Goal: Task Accomplishment & Management: Manage account settings

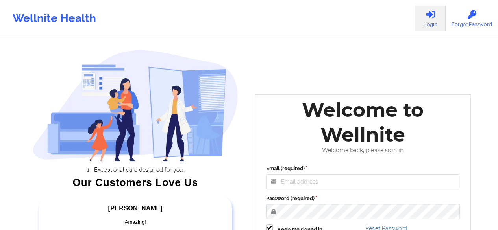
scroll to position [131, 0]
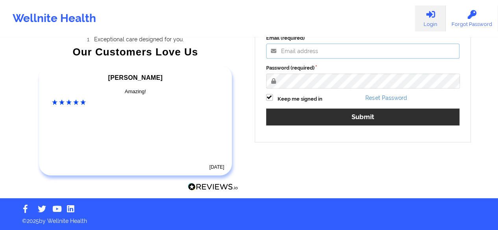
type input "[PERSON_NAME][EMAIL_ADDRESS][DOMAIN_NAME]"
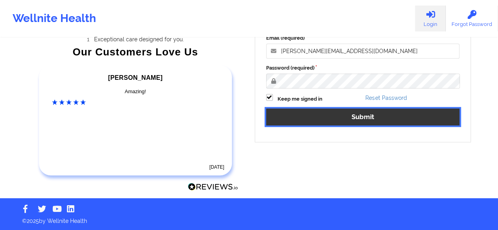
drag, startPoint x: 354, startPoint y: 113, endPoint x: 355, endPoint y: 121, distance: 7.6
click at [354, 113] on button "Submit" at bounding box center [363, 117] width 194 height 17
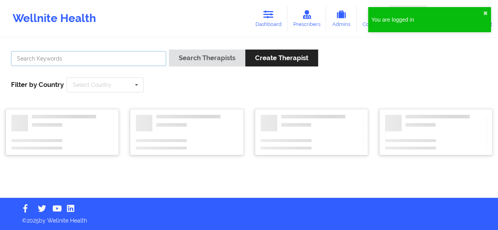
click at [45, 61] on input "text" at bounding box center [88, 58] width 155 height 15
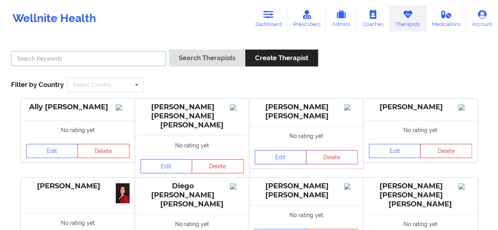
type input "[PERSON_NAME]"
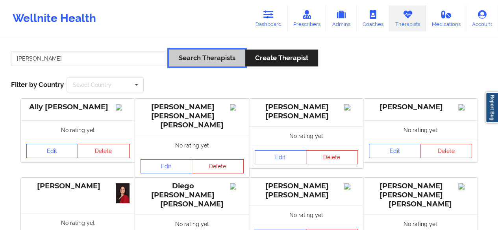
click at [188, 62] on button "Search Therapists" at bounding box center [207, 58] width 76 height 17
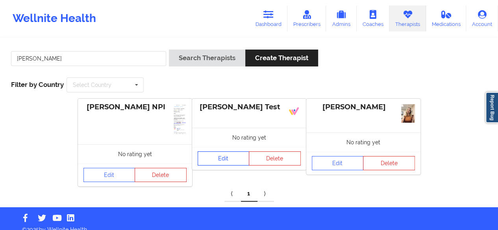
click at [217, 161] on link "Edit" at bounding box center [224, 159] width 52 height 14
